Goal: Find specific page/section

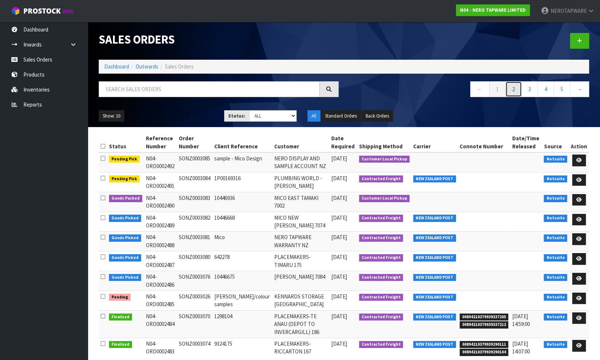
click at [515, 88] on link "2" at bounding box center [513, 89] width 16 height 16
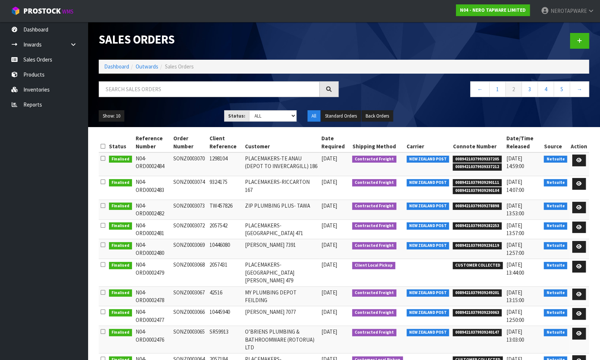
click at [475, 223] on span "00894210379939282253" at bounding box center [477, 225] width 49 height 7
click at [198, 225] on td "SONZ0003072" at bounding box center [189, 229] width 37 height 20
copy td "SONZ0003072"
click at [479, 224] on span "00894210379939282253" at bounding box center [477, 225] width 49 height 7
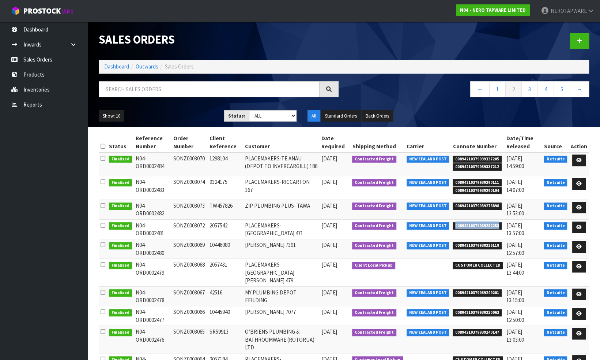
click at [479, 224] on span "00894210379939282253" at bounding box center [477, 225] width 49 height 7
copy span "00894210379939282253"
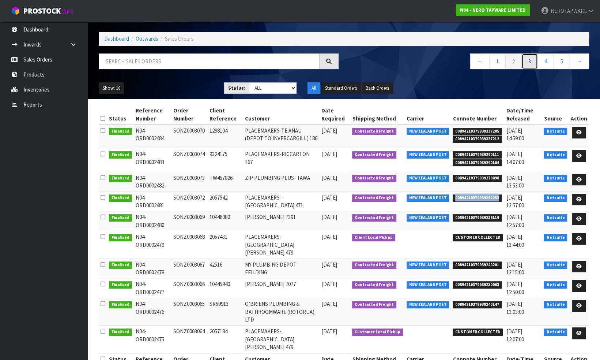
click at [530, 61] on link "3" at bounding box center [530, 61] width 16 height 16
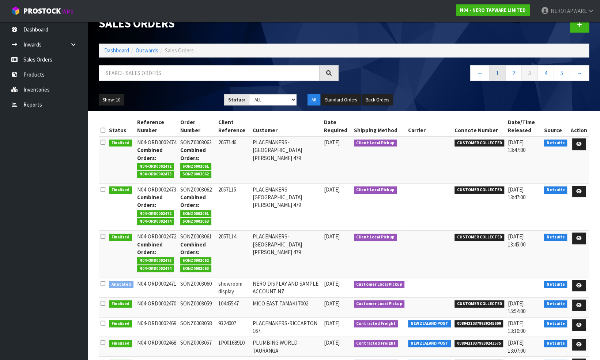
scroll to position [0, 0]
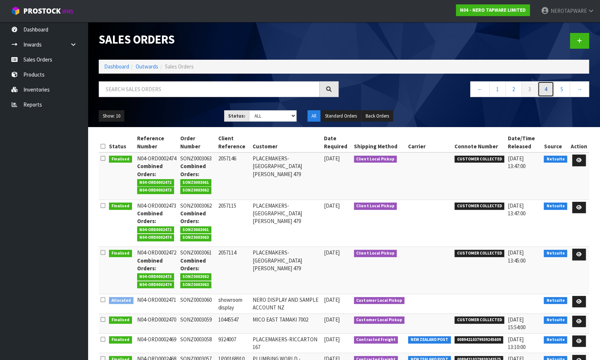
click at [547, 90] on link "4" at bounding box center [546, 89] width 16 height 16
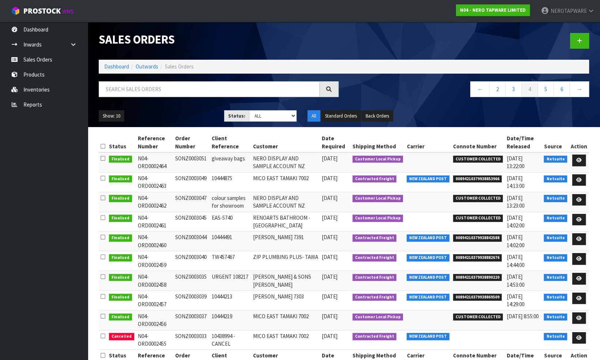
scroll to position [20, 0]
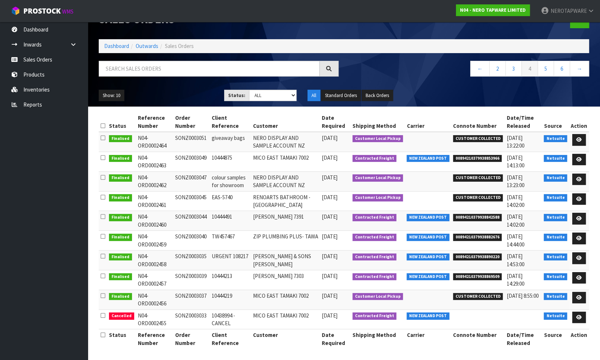
click at [189, 252] on td "SONZ0003035" at bounding box center [191, 260] width 36 height 20
copy td "SONZ0003035"
click at [466, 255] on span "00894210379938890220" at bounding box center [477, 256] width 49 height 7
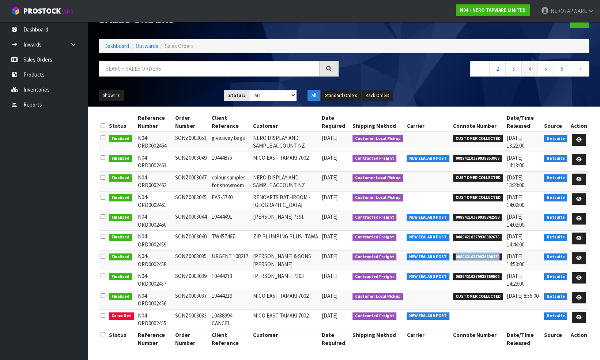
copy span "00894210379938890220"
click at [53, 108] on link "Reports" at bounding box center [44, 104] width 88 height 15
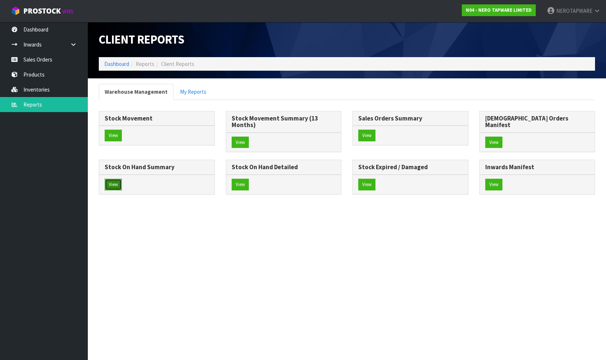
click at [122, 179] on button "View" at bounding box center [113, 184] width 17 height 12
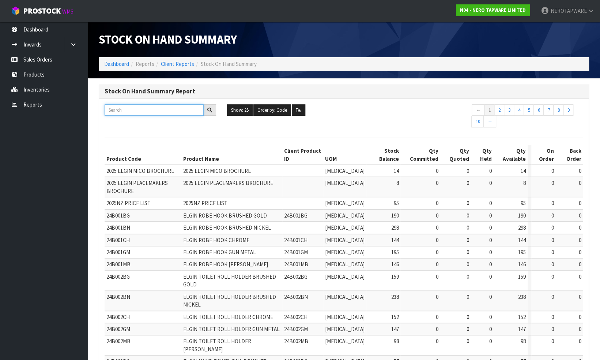
click at [132, 113] on input "text" at bounding box center [154, 109] width 99 height 11
paste input "NR271909TCH"
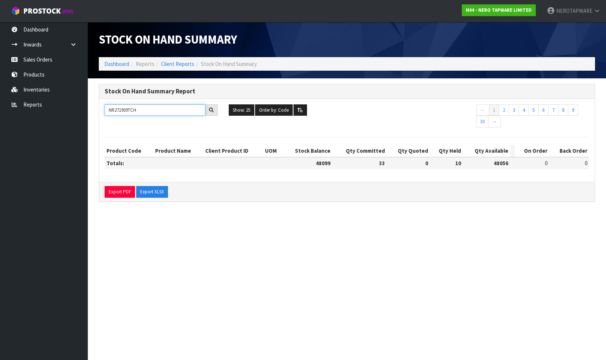
type input "NR271909TCH"
